Goal: Task Accomplishment & Management: Use online tool/utility

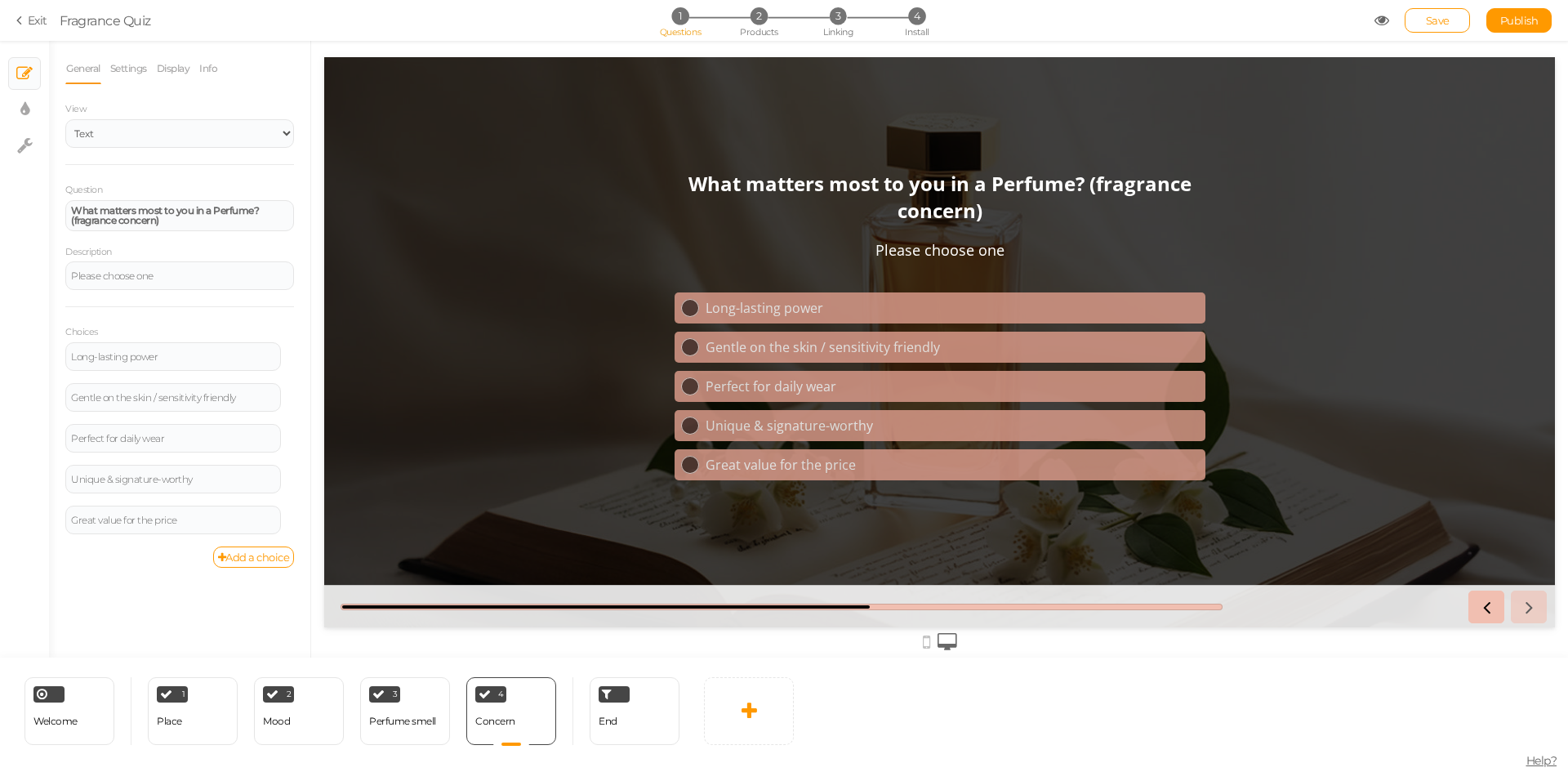
click at [301, 745] on div "Welcome Delete 1 Place × Define the conditions to show this slide. Clone Change…" at bounding box center [344, 710] width 688 height 106
click at [301, 734] on div "2 Mood × Define the conditions to show this slide. Clone Change type Delete" at bounding box center [299, 710] width 89 height 68
select select "2"
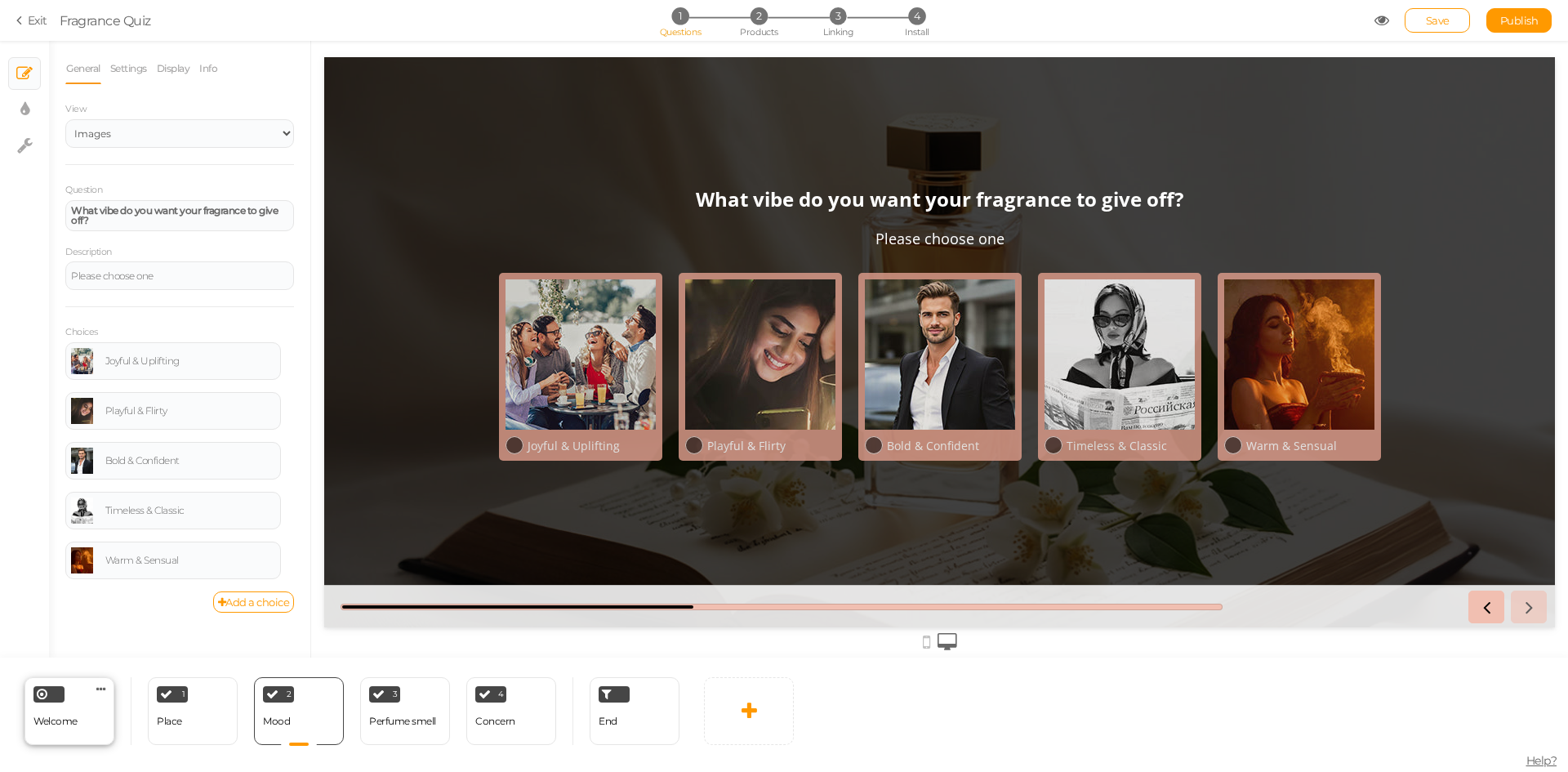
click at [66, 732] on div "Welcome" at bounding box center [55, 721] width 44 height 28
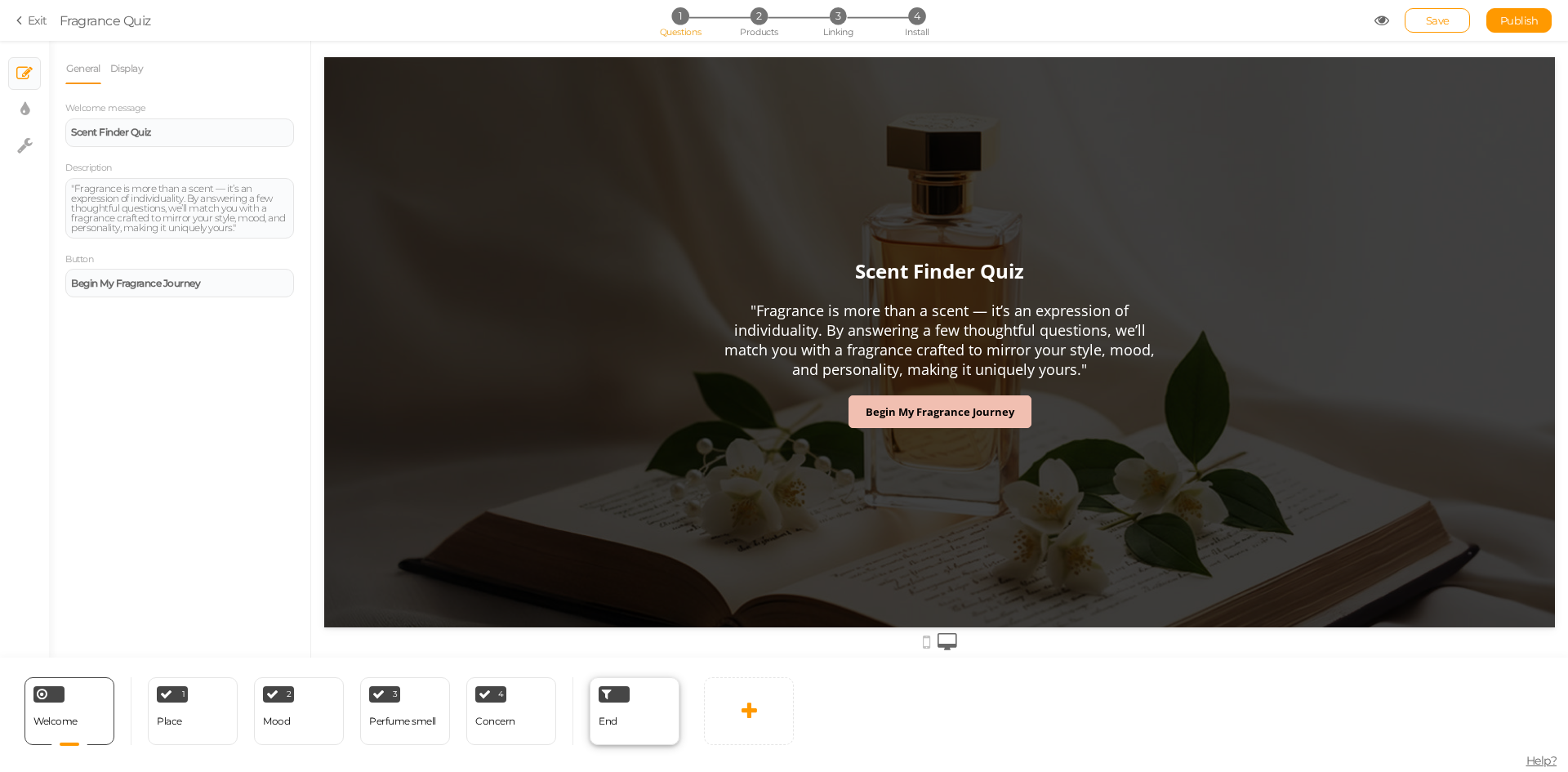
click at [616, 732] on div "End" at bounding box center [607, 721] width 19 height 28
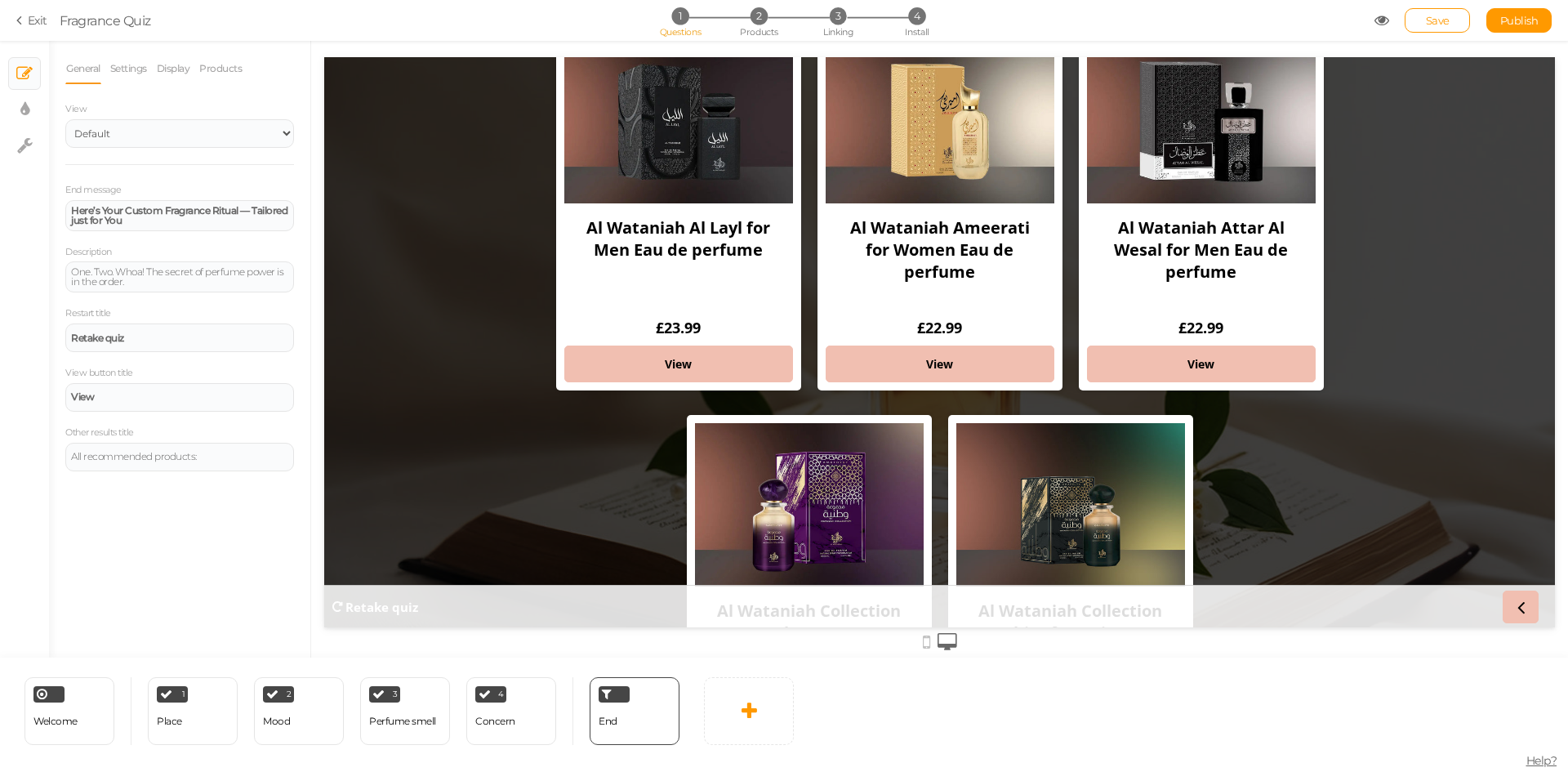
scroll to position [163, 0]
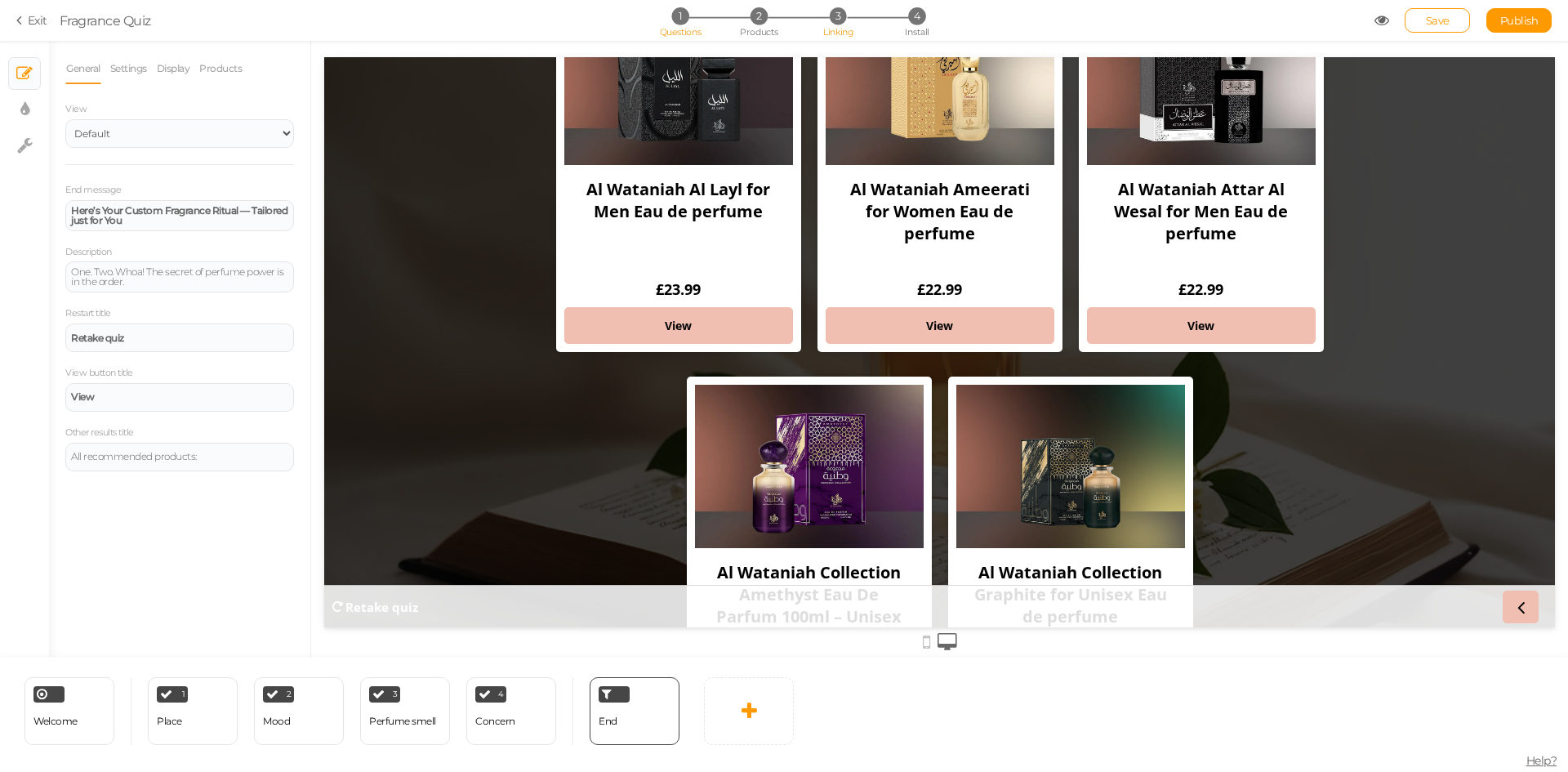
drag, startPoint x: 856, startPoint y: 18, endPoint x: 843, endPoint y: 27, distance: 15.8
click at [850, 22] on li "3 Linking" at bounding box center [838, 15] width 76 height 17
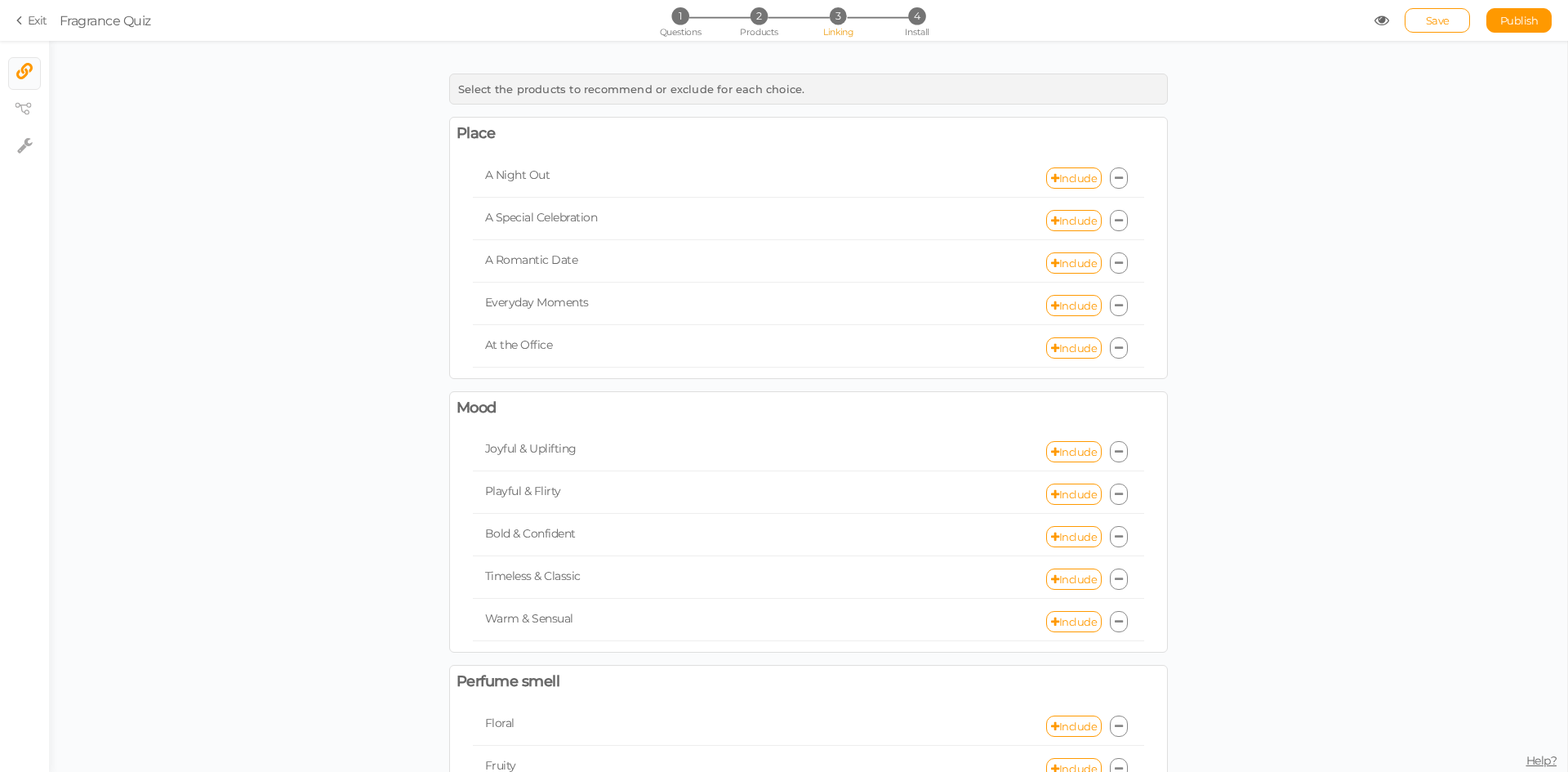
click at [751, 26] on div "1 Questions 2 Products 3 Linking 4 Install" at bounding box center [784, 22] width 342 height 29
click at [754, 27] on span "Products" at bounding box center [758, 32] width 38 height 12
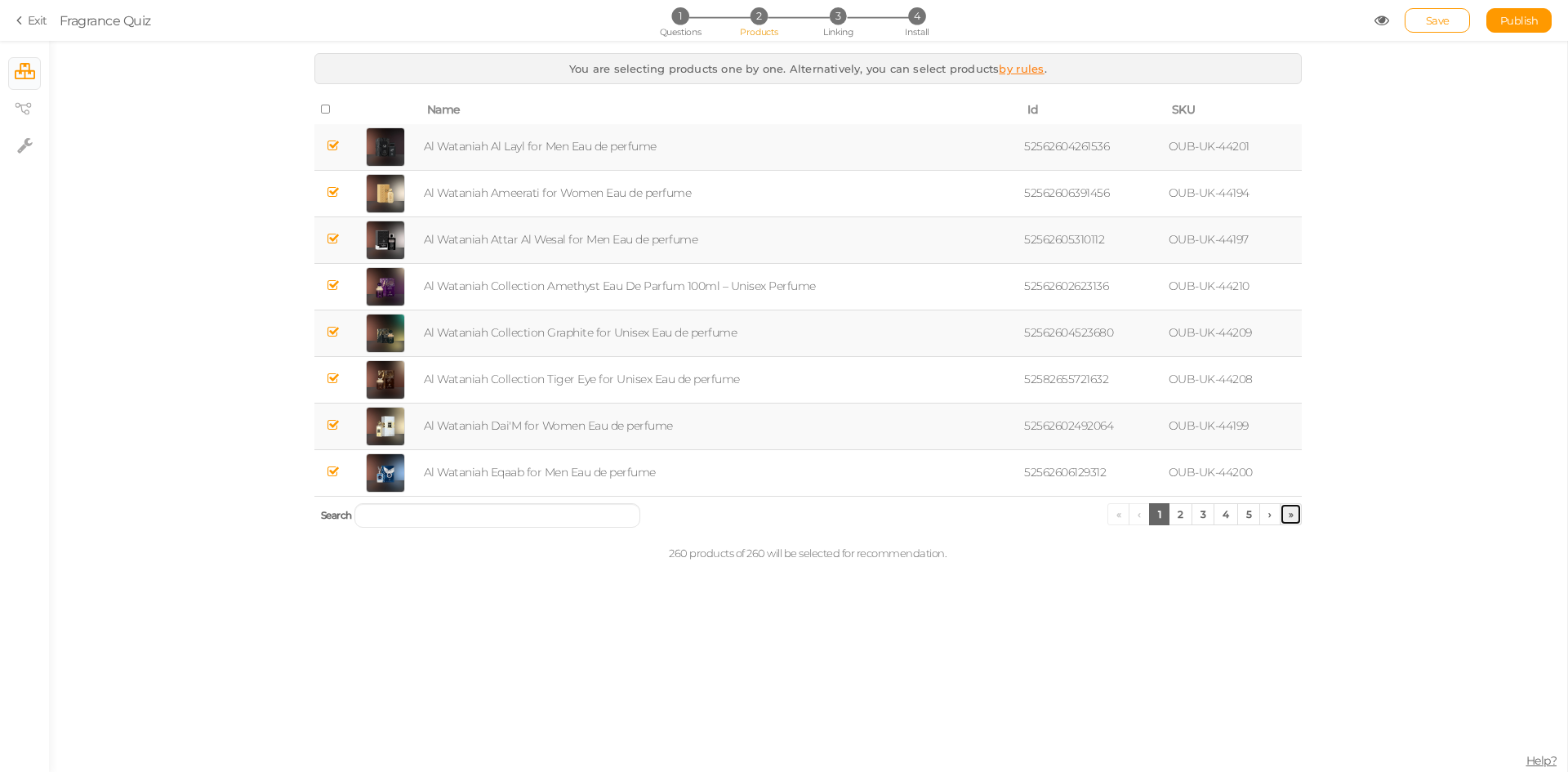
click at [1294, 515] on link "»" at bounding box center [1291, 514] width 23 height 22
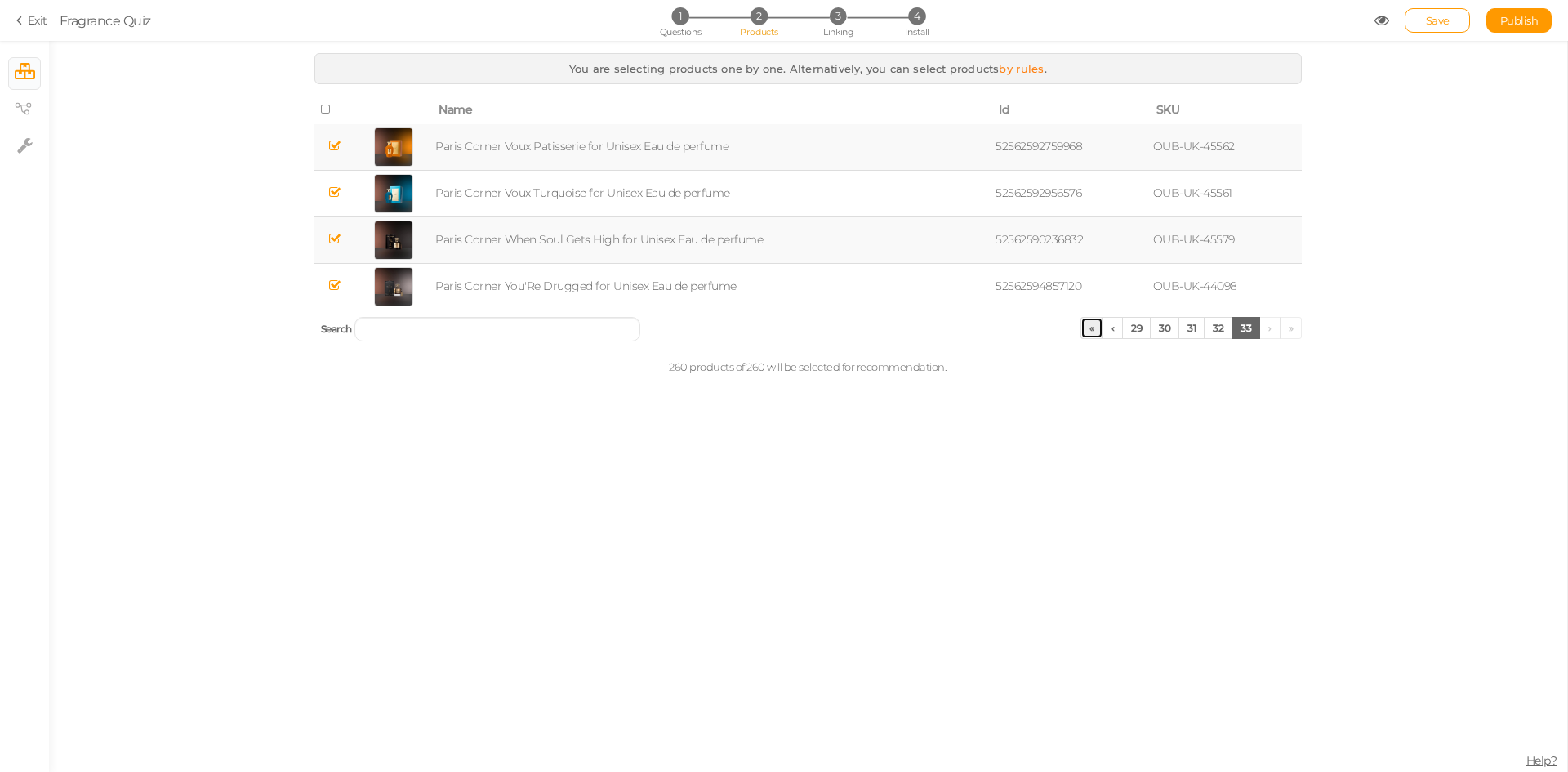
click at [1092, 329] on link "«" at bounding box center [1092, 328] width 23 height 22
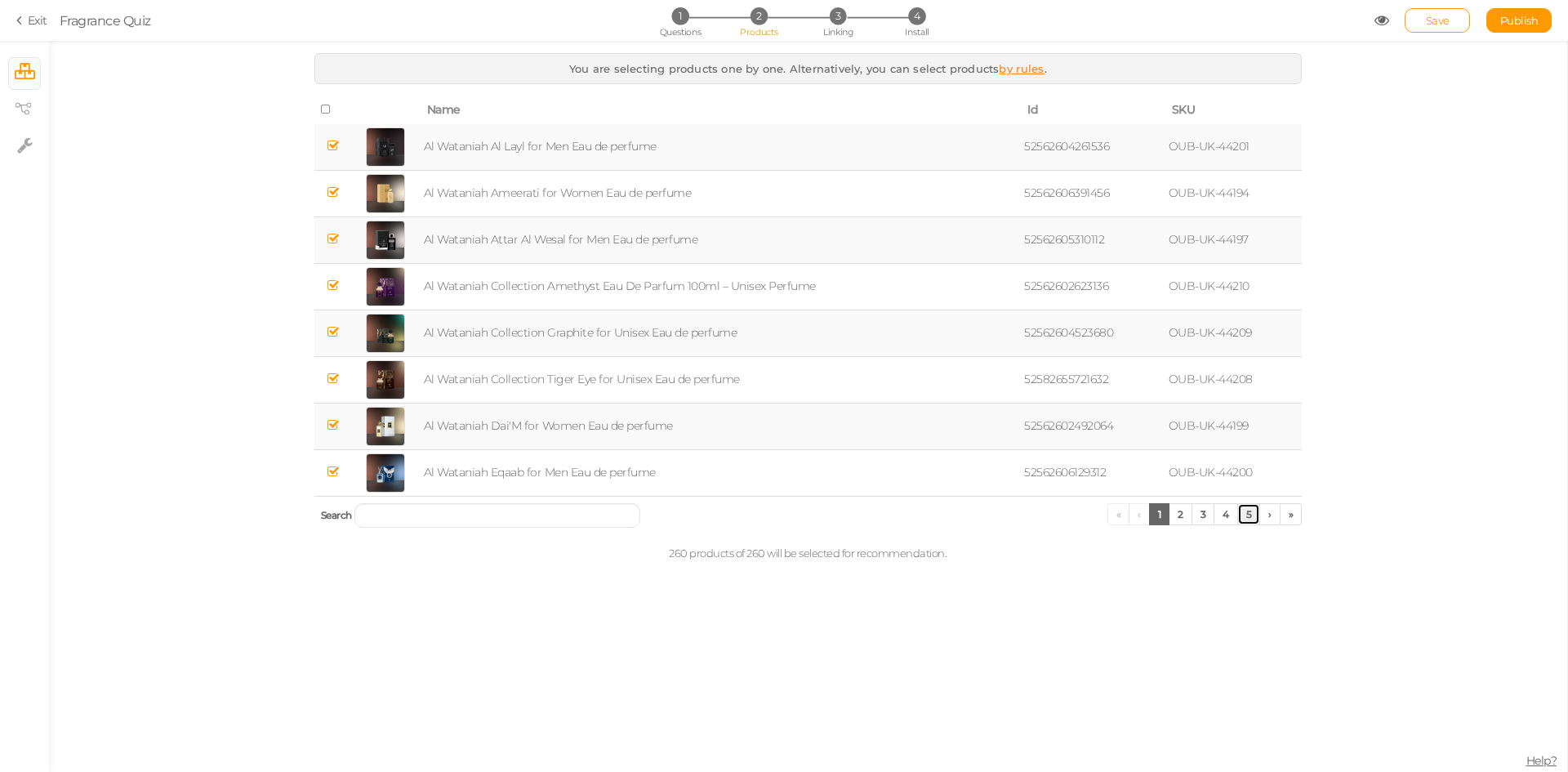
click at [1245, 519] on link "5" at bounding box center [1250, 514] width 24 height 22
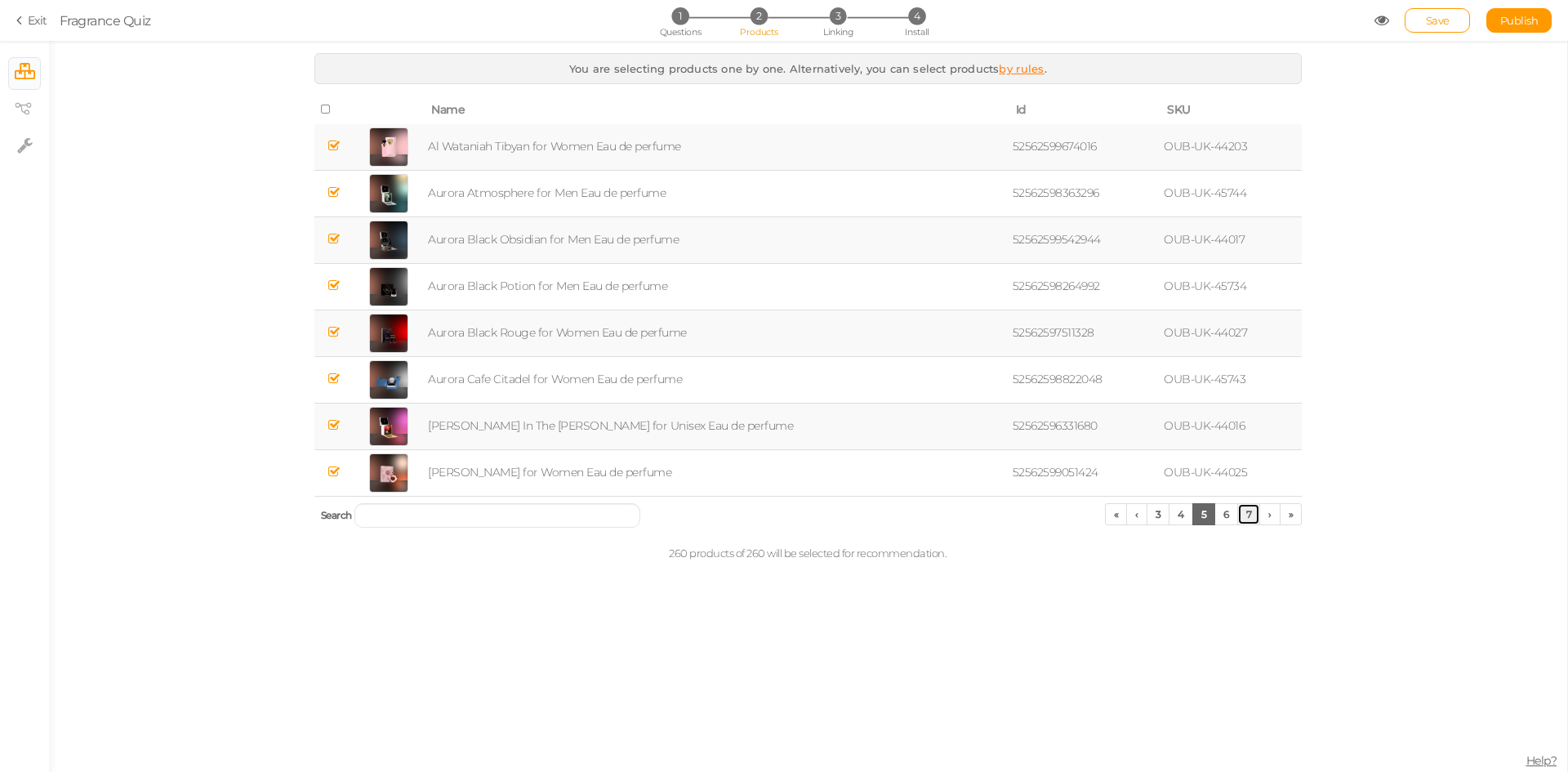
click at [1243, 509] on link "7" at bounding box center [1250, 514] width 24 height 22
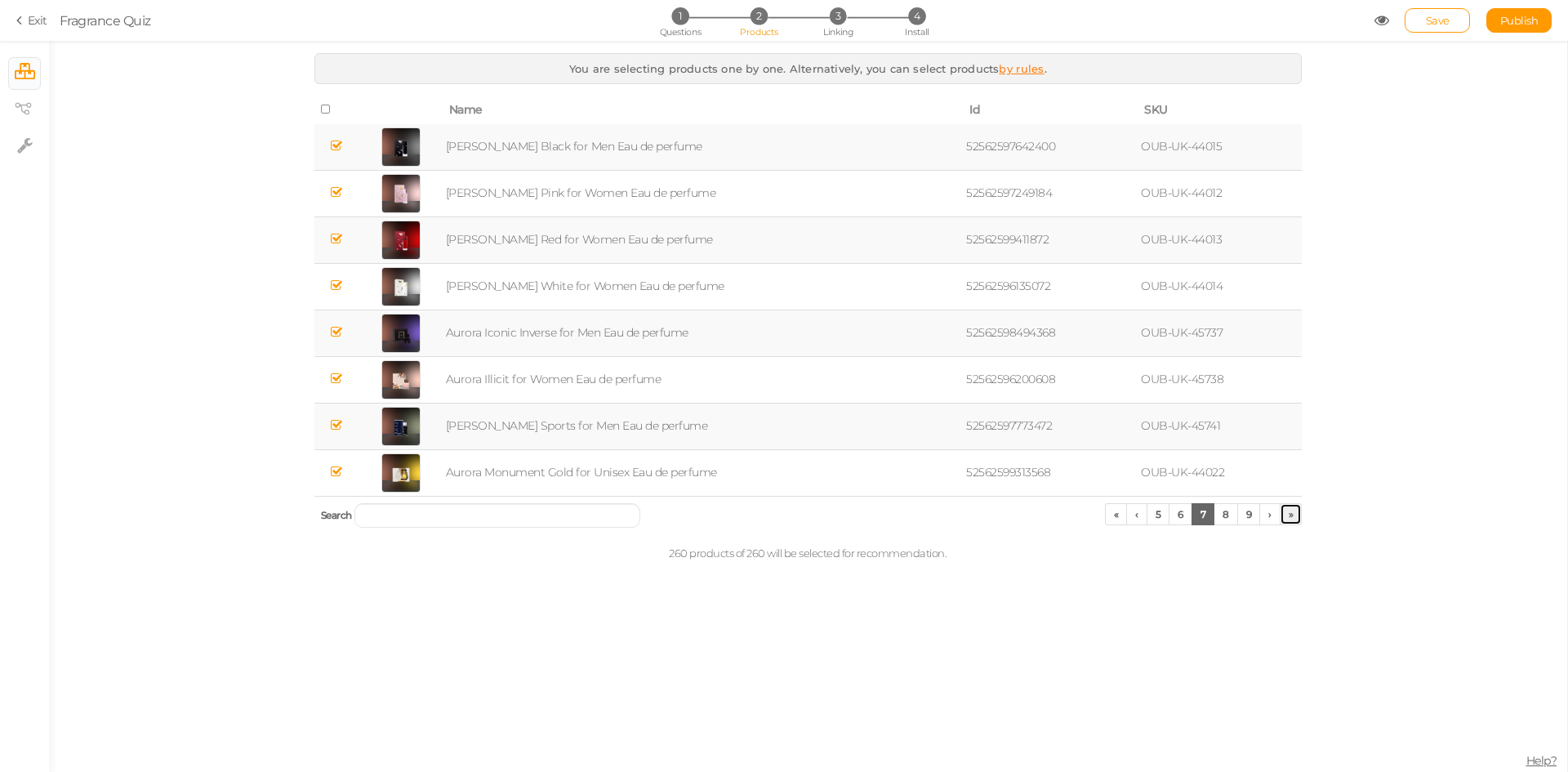
click at [1287, 516] on link "»" at bounding box center [1291, 514] width 23 height 22
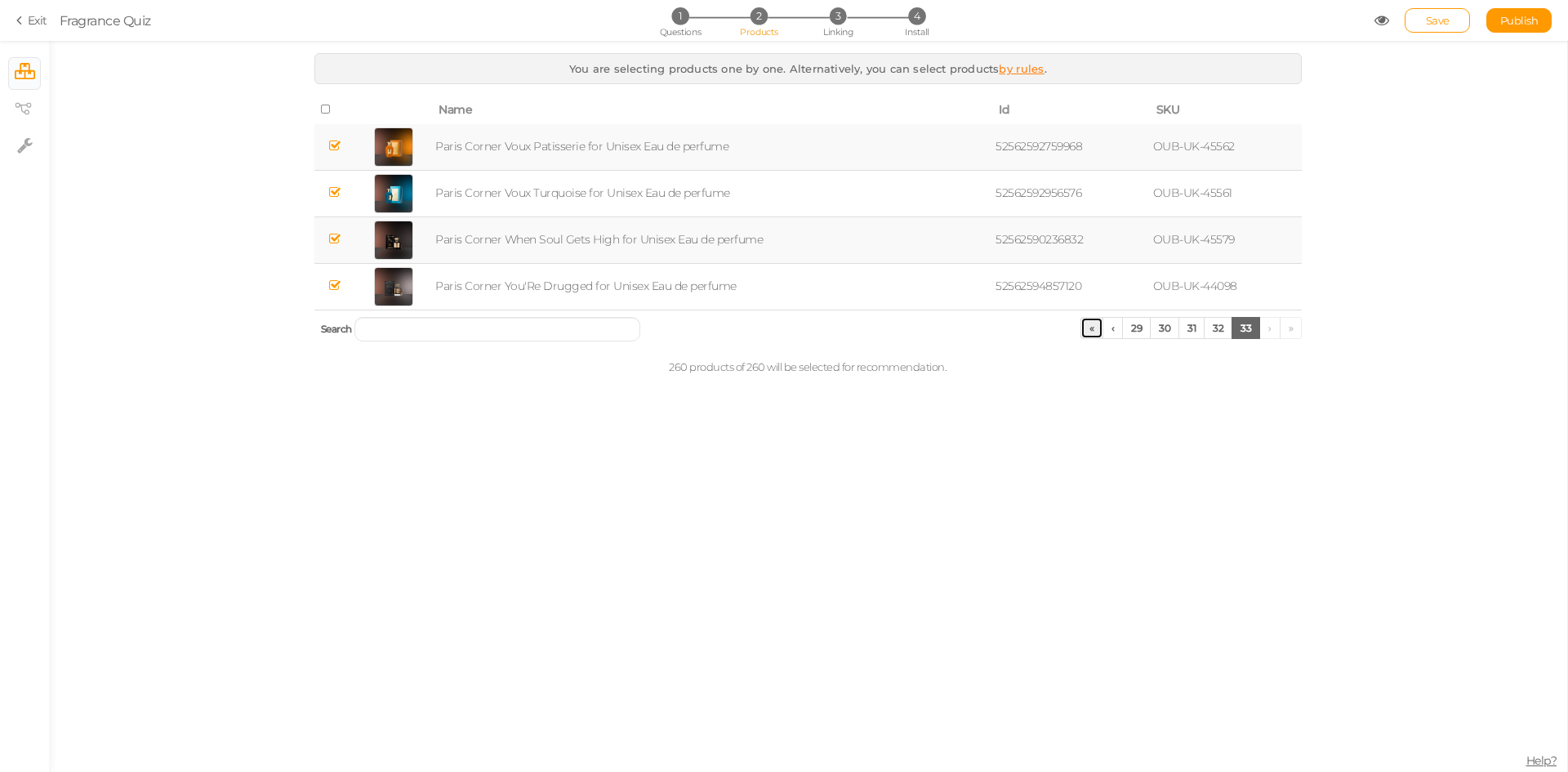
click at [1090, 332] on link "«" at bounding box center [1092, 328] width 23 height 22
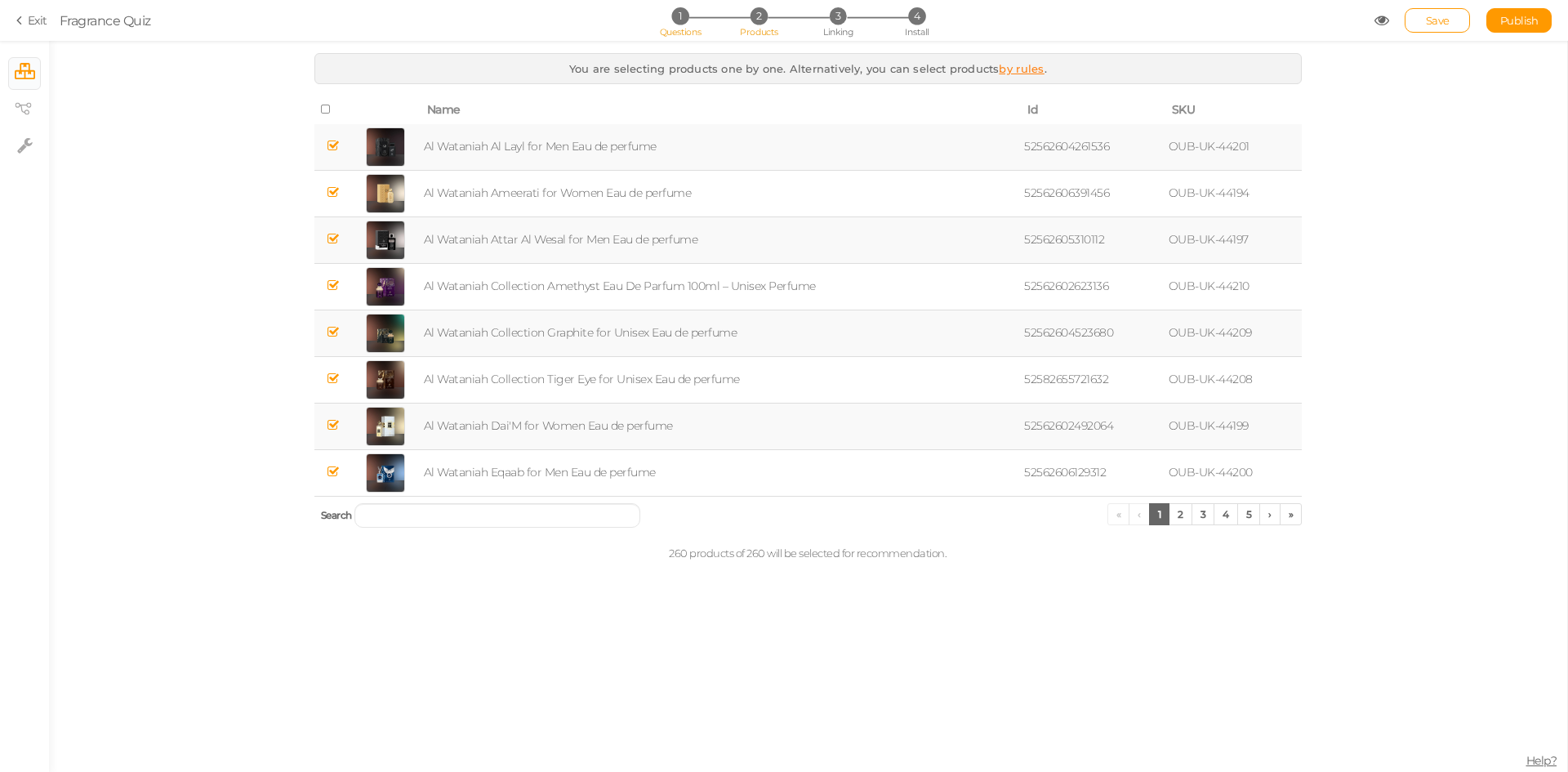
click at [676, 16] on span "1" at bounding box center [679, 15] width 17 height 17
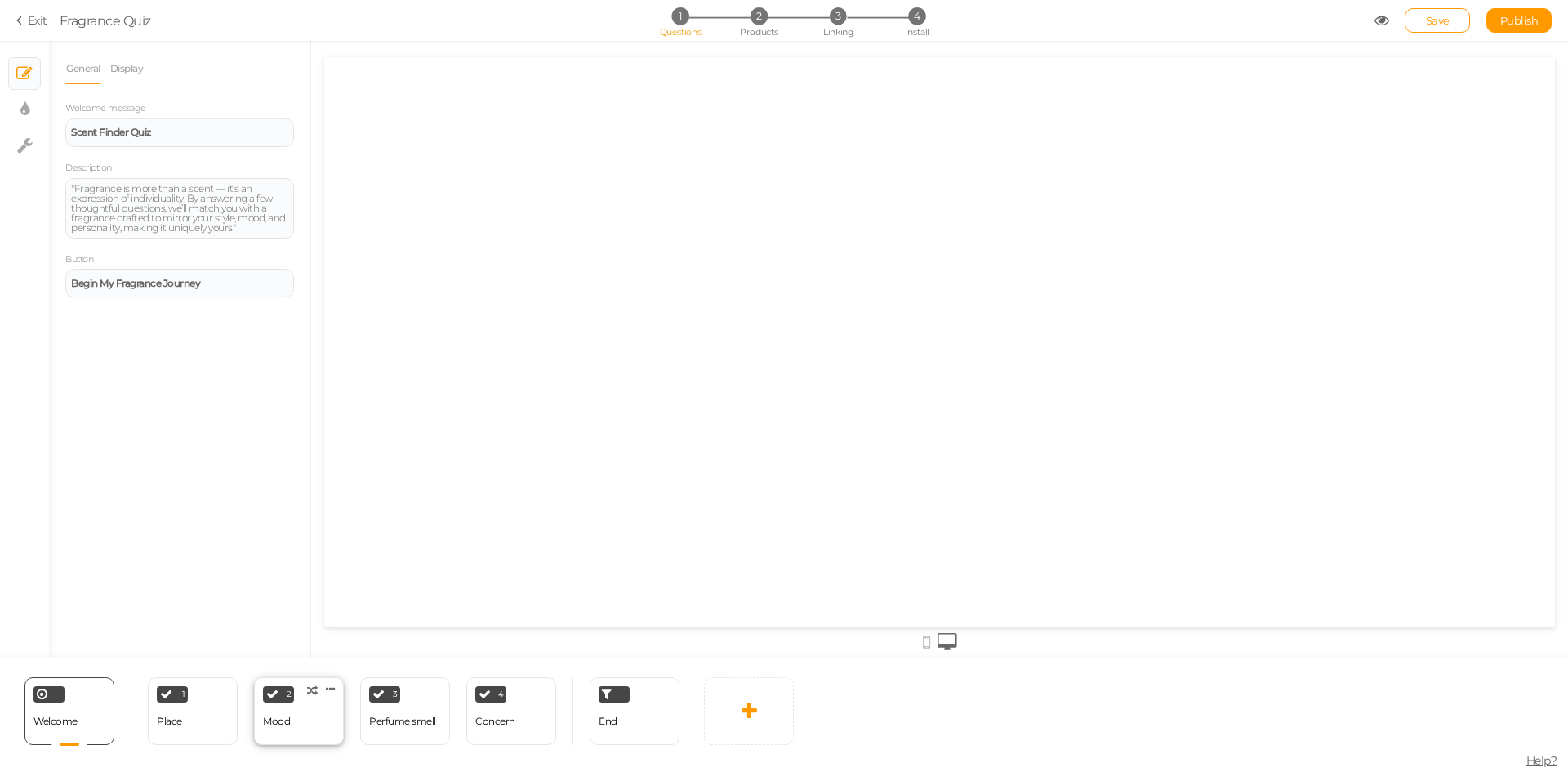
click at [293, 730] on div "2 Mood × Define the conditions to show this slide. Clone Change type Delete" at bounding box center [299, 710] width 89 height 68
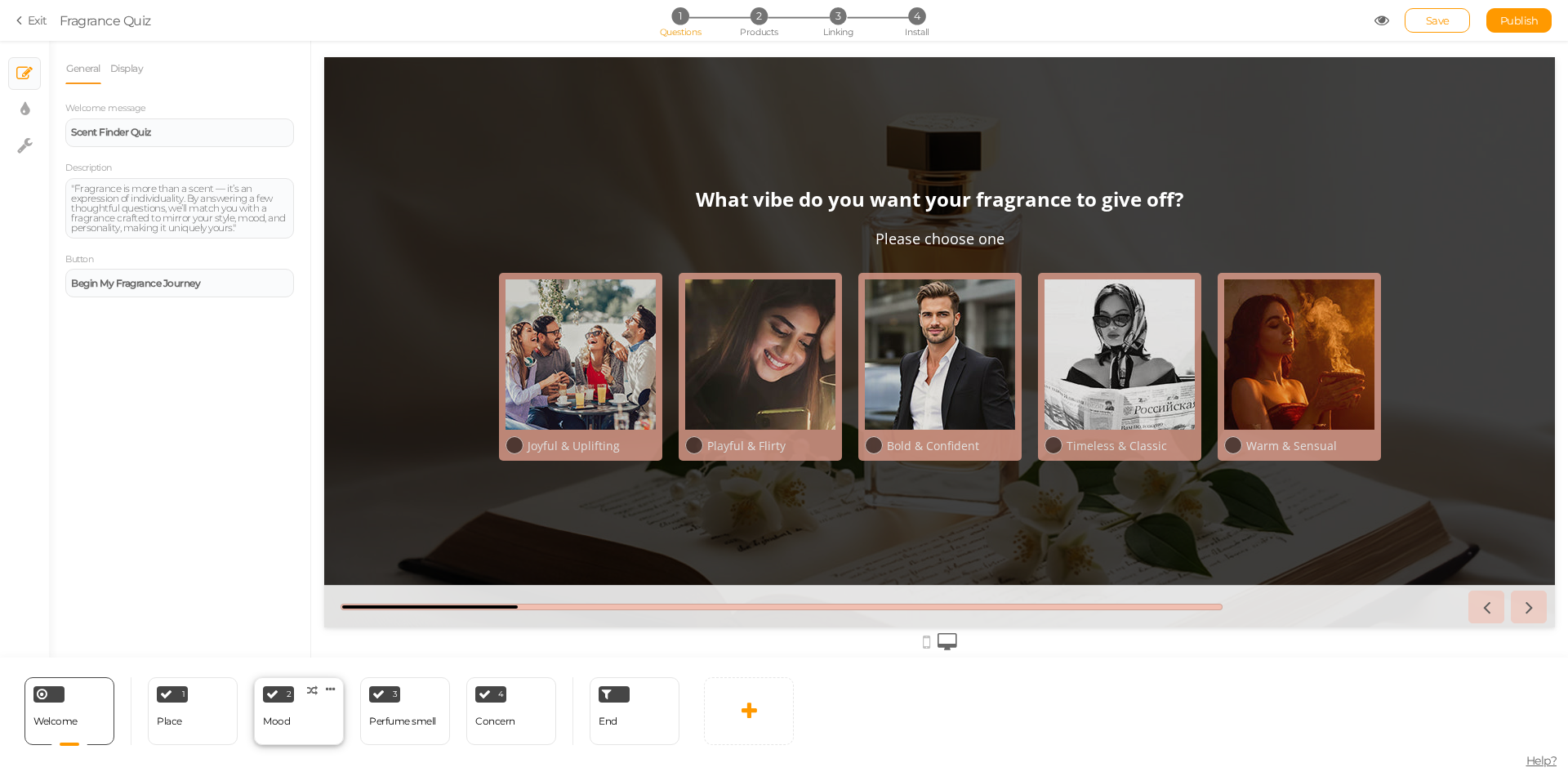
scroll to position [0, 0]
select select "2"
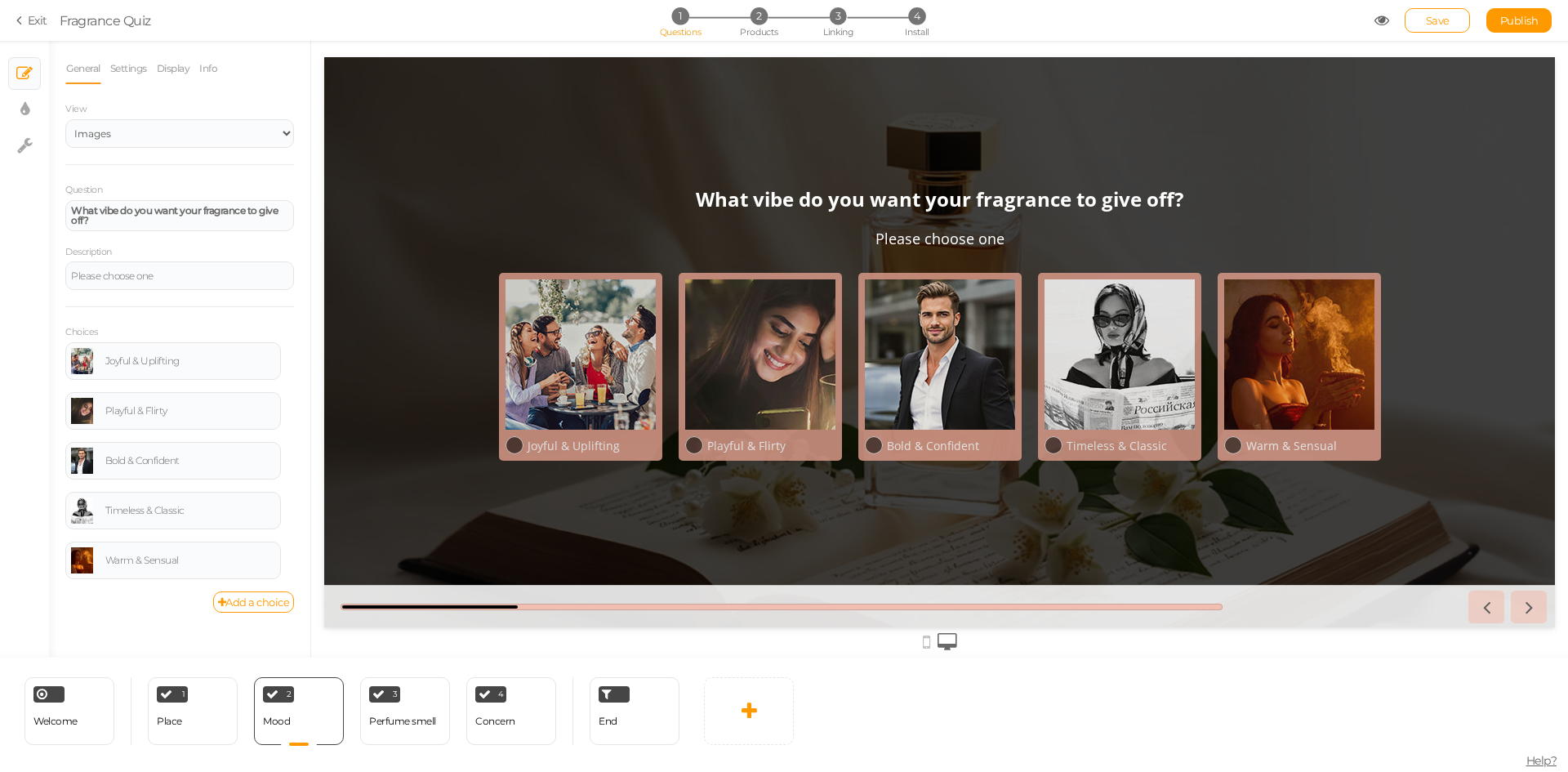
click at [928, 640] on icon at bounding box center [926, 641] width 7 height 18
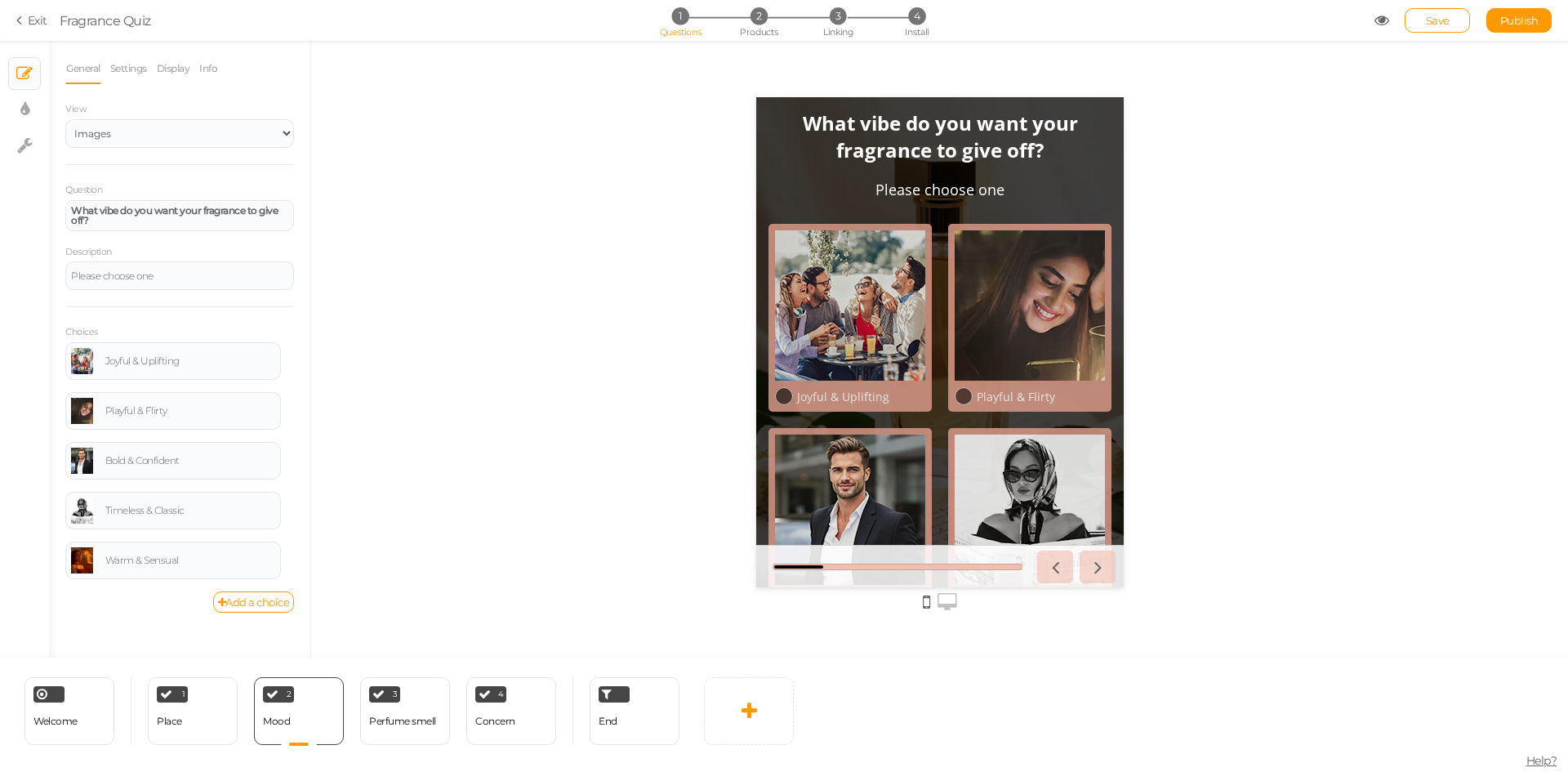
click at [942, 602] on icon at bounding box center [947, 602] width 20 height 18
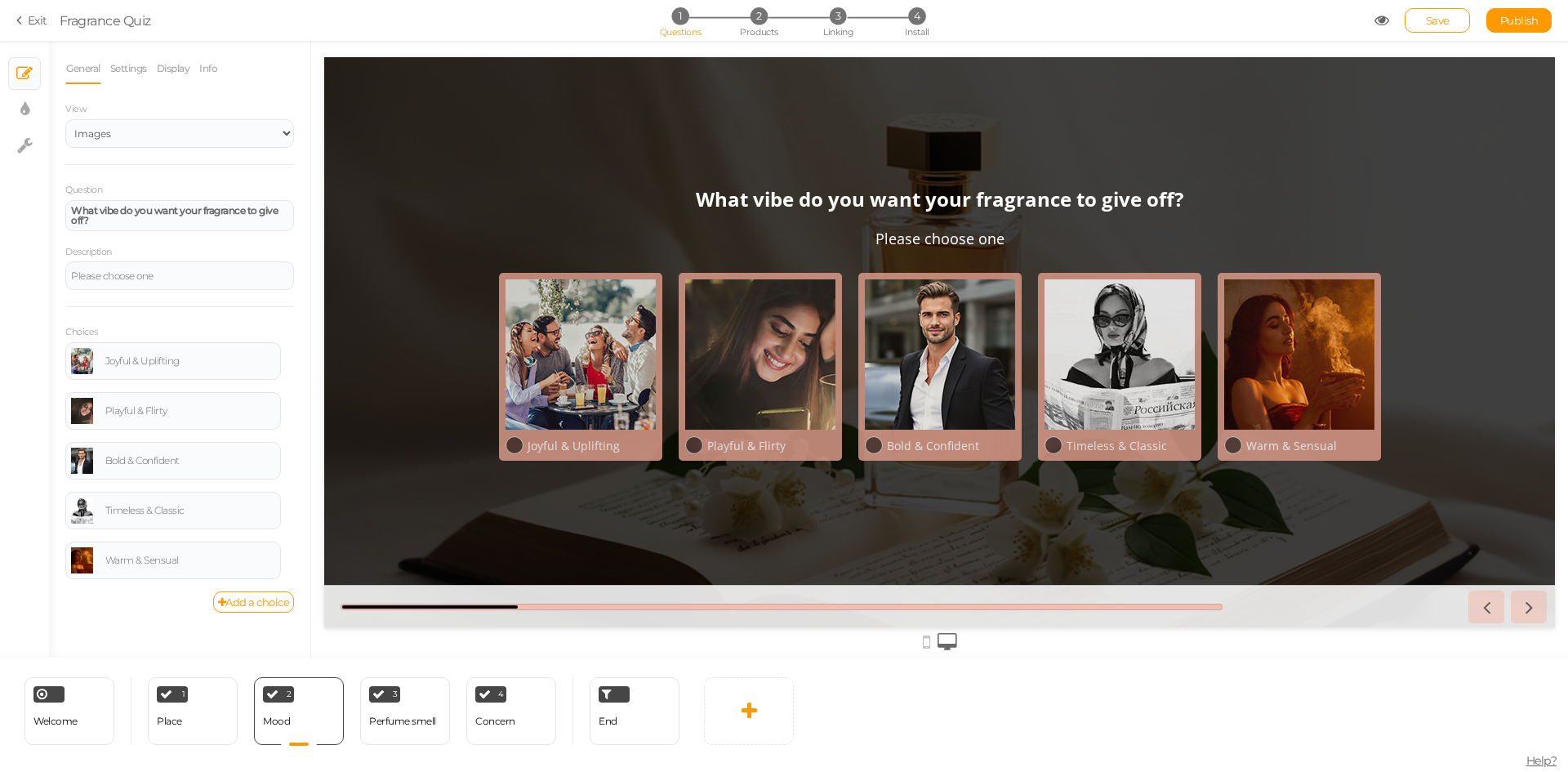
click at [924, 648] on icon at bounding box center [926, 641] width 7 height 18
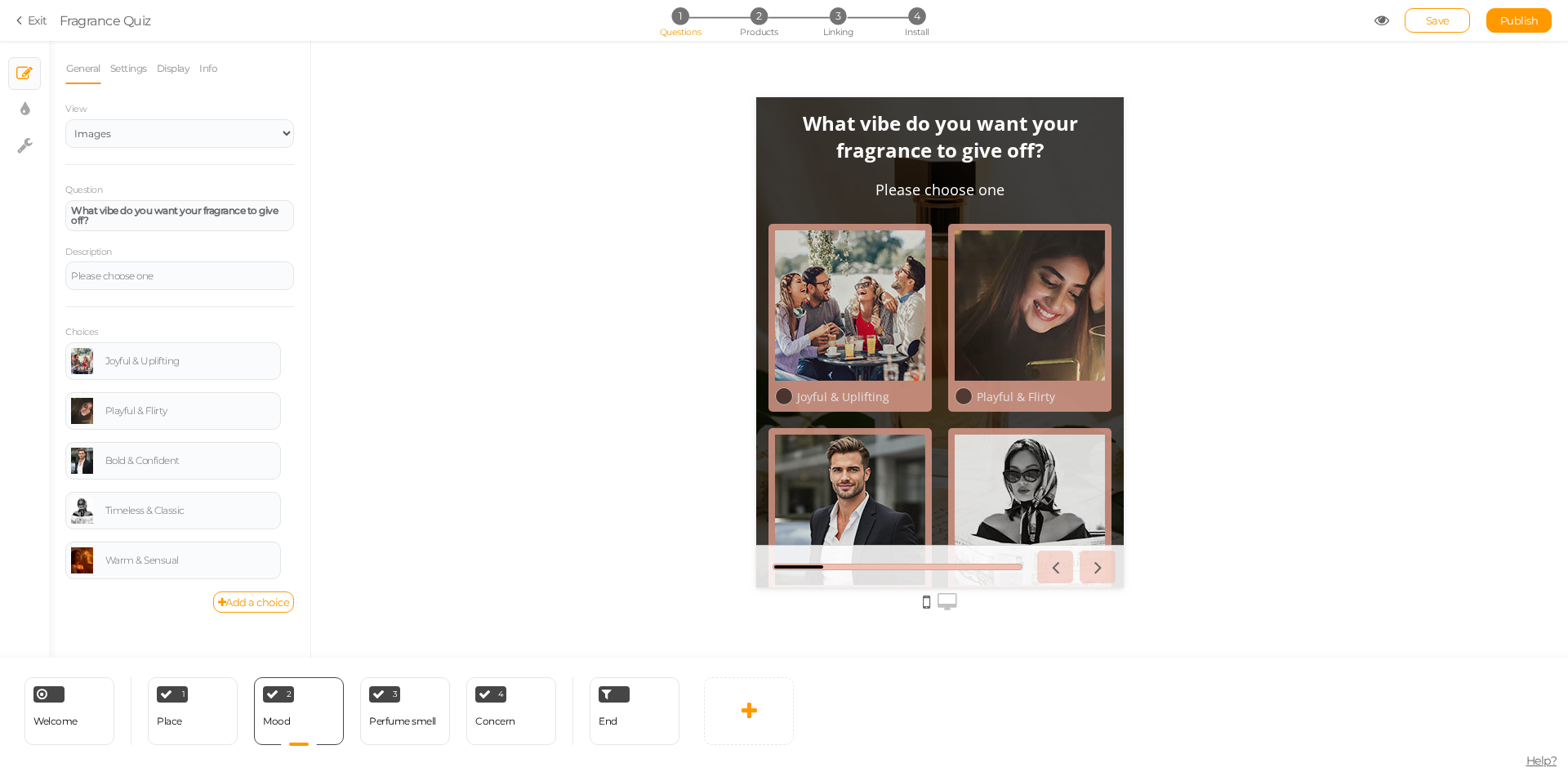
click at [941, 608] on icon at bounding box center [947, 602] width 20 height 18
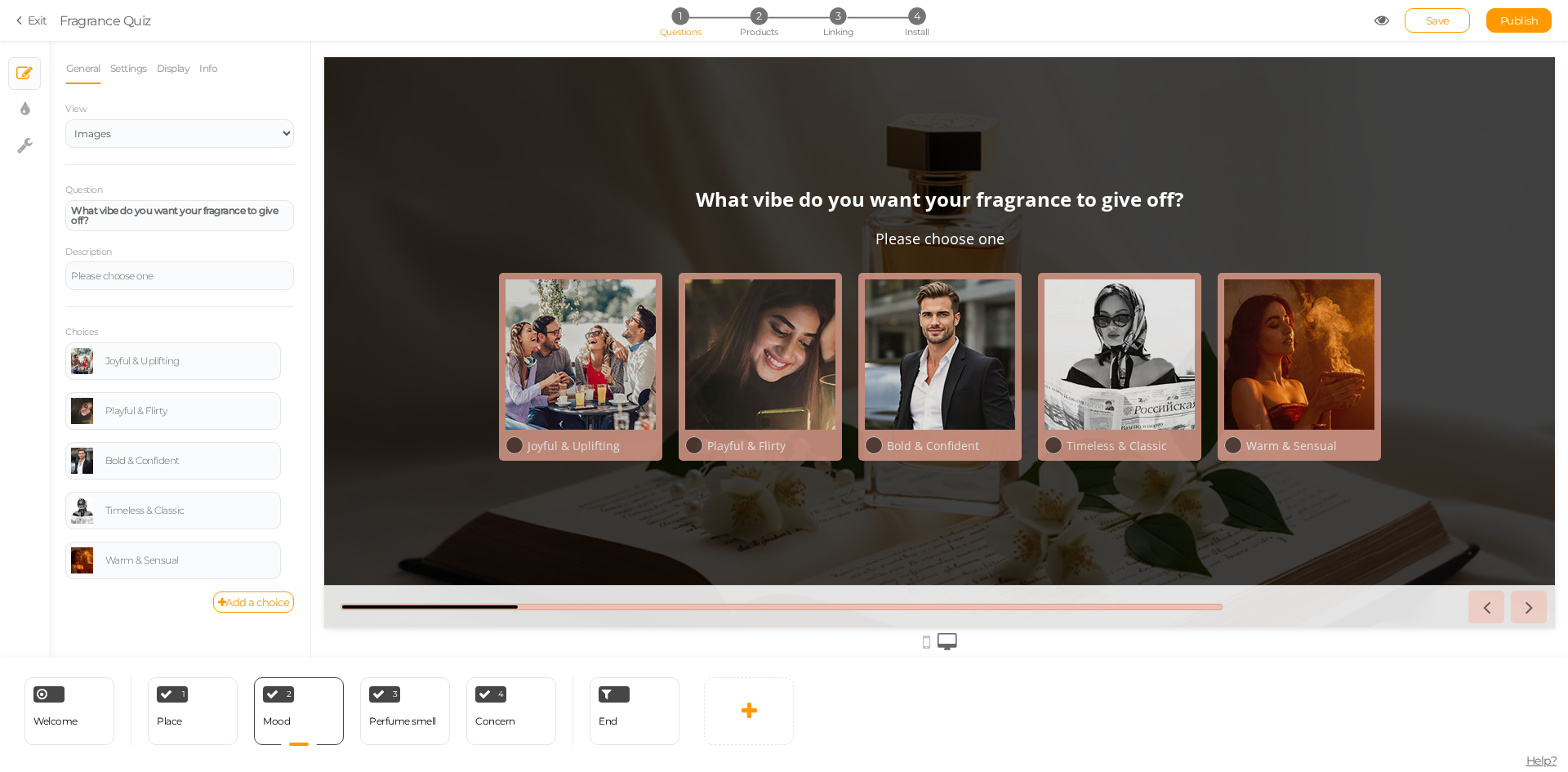
click at [927, 637] on icon at bounding box center [926, 641] width 7 height 18
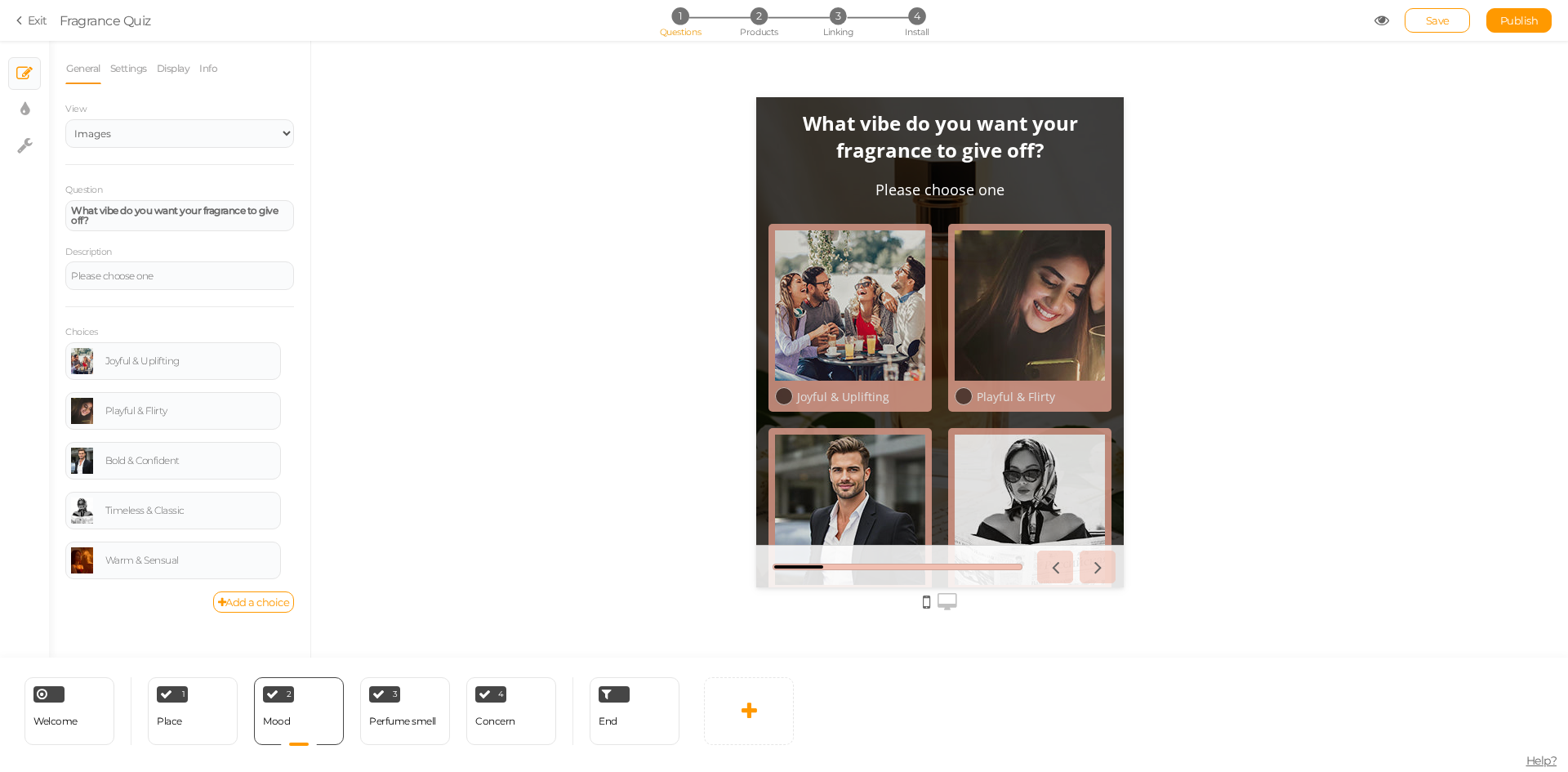
click at [954, 604] on icon at bounding box center [947, 602] width 20 height 18
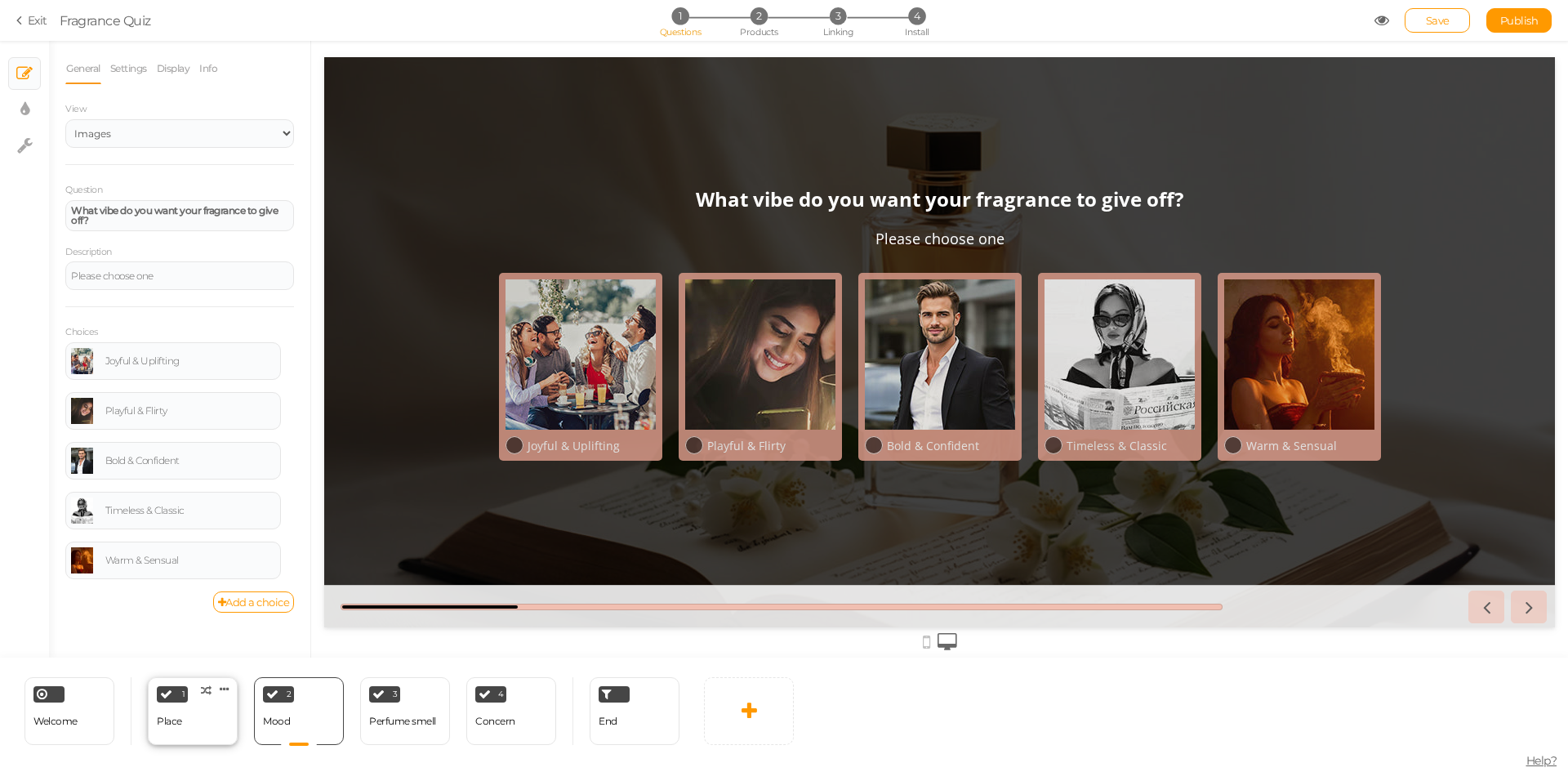
click at [166, 738] on div "1 Place × Define the conditions to show this slide. Clone Change type Delete" at bounding box center [192, 710] width 89 height 68
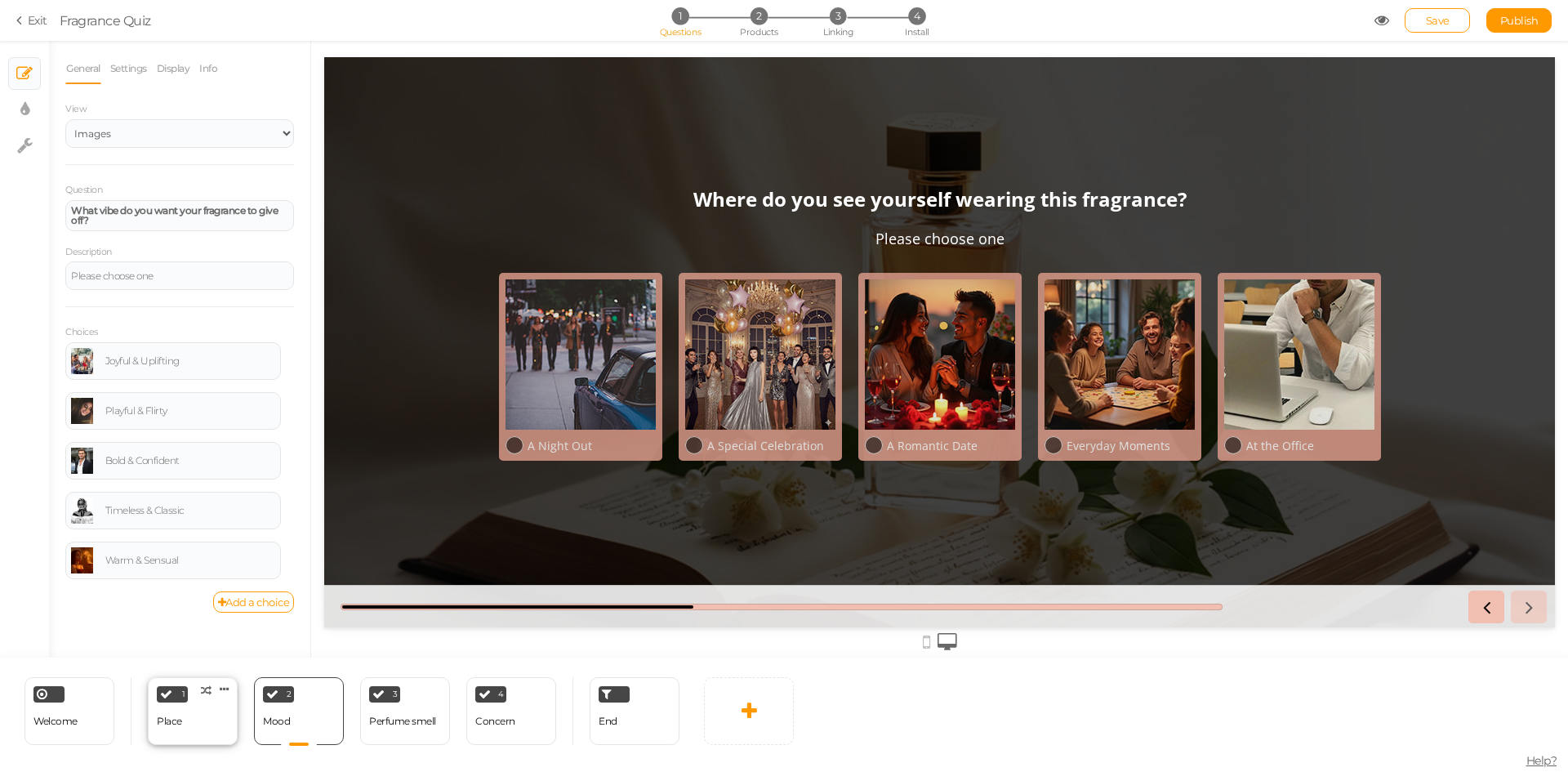
select select "2"
click at [415, 728] on div "Perfume smell" at bounding box center [403, 721] width 67 height 28
select select "2"
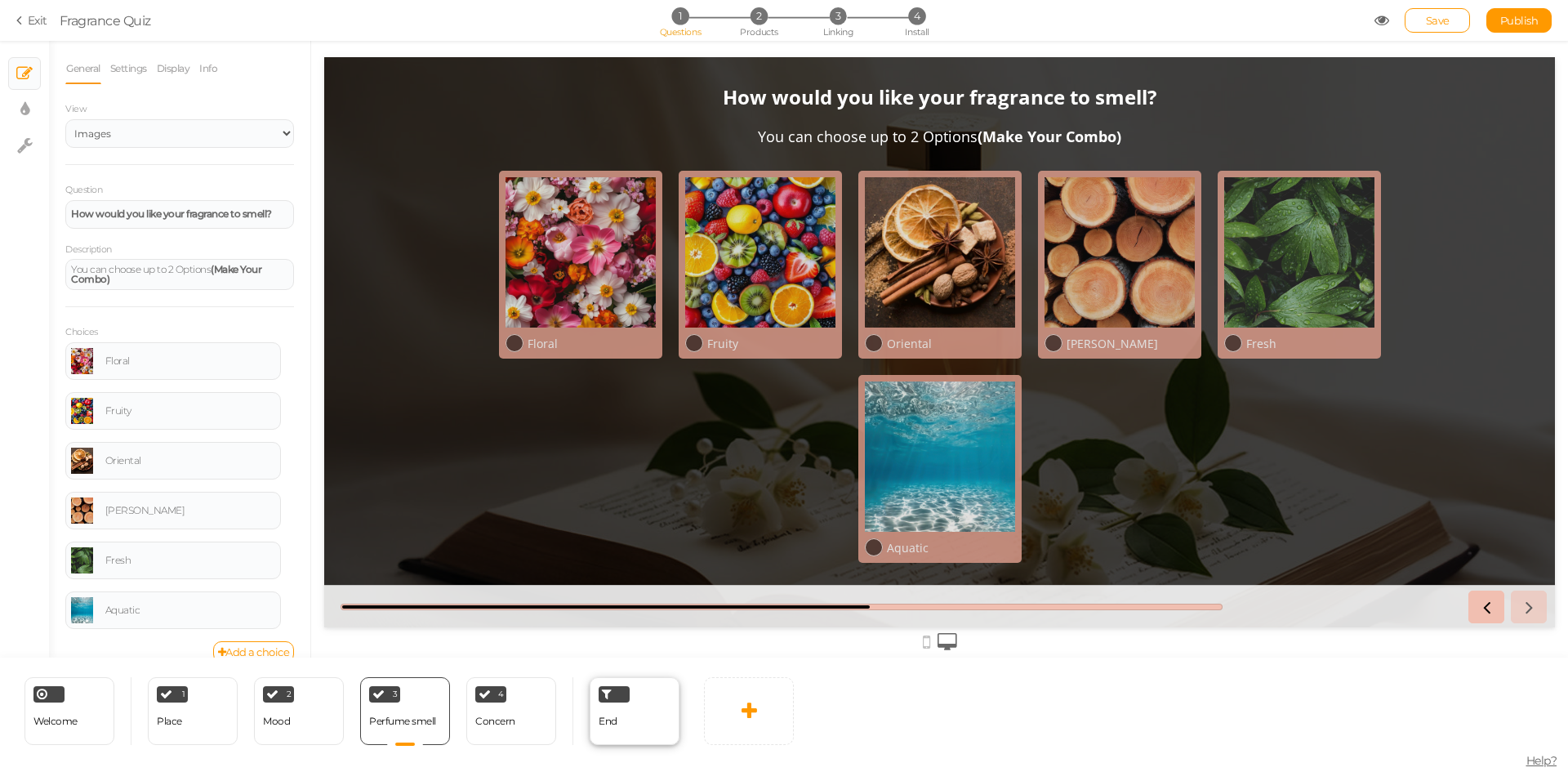
click at [649, 733] on div "End" at bounding box center [634, 710] width 89 height 68
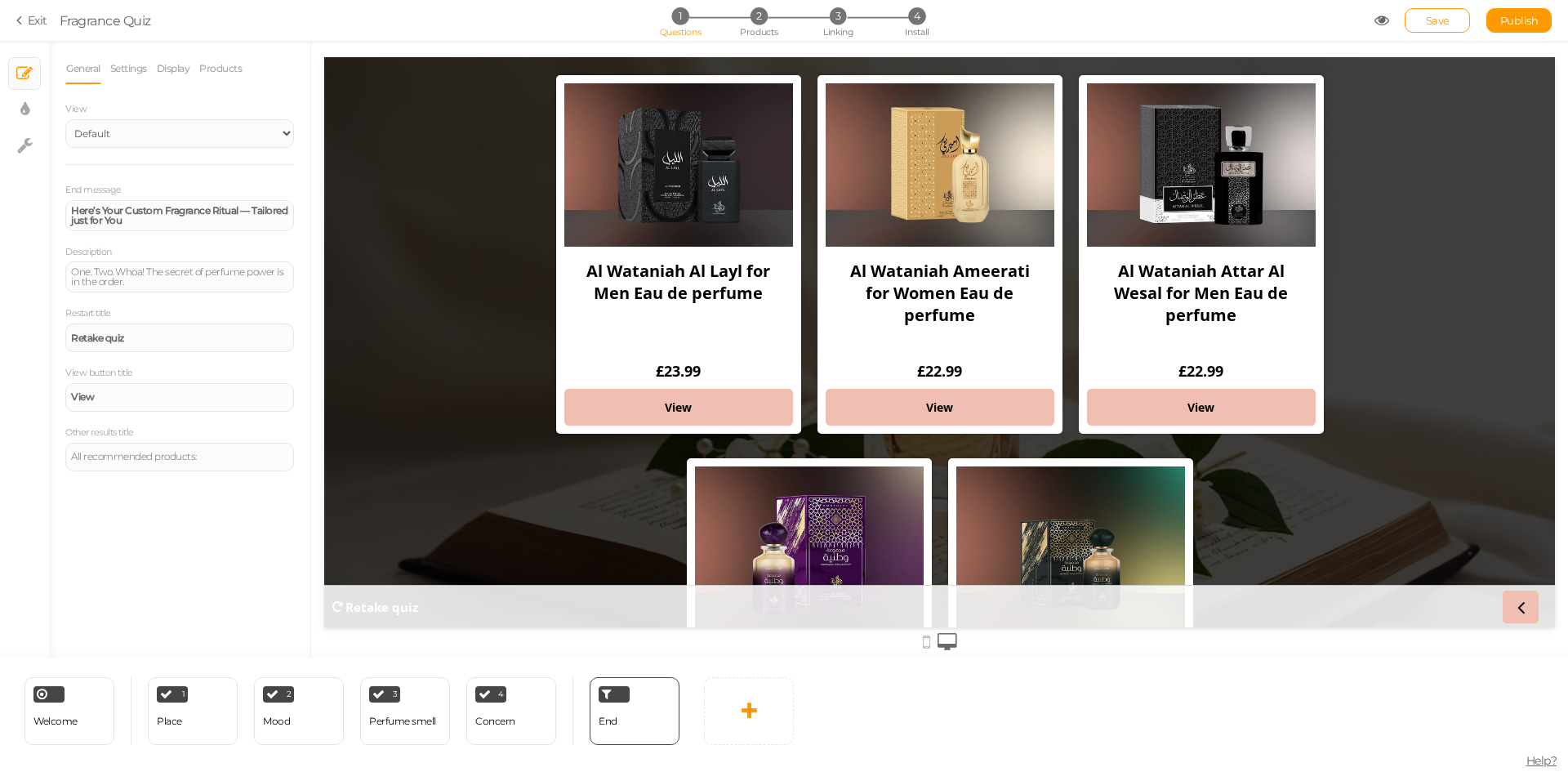
scroll to position [163, 0]
